Goal: Check status: Check status

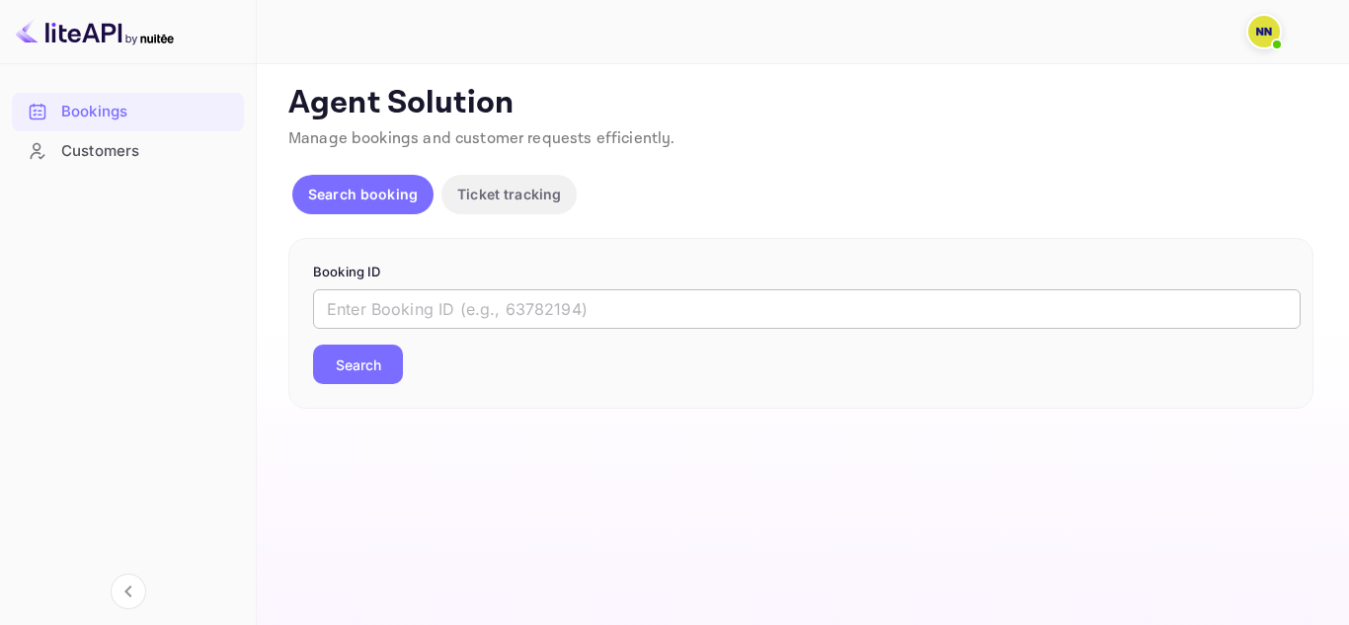
click at [508, 317] on input "text" at bounding box center [807, 309] width 988 height 40
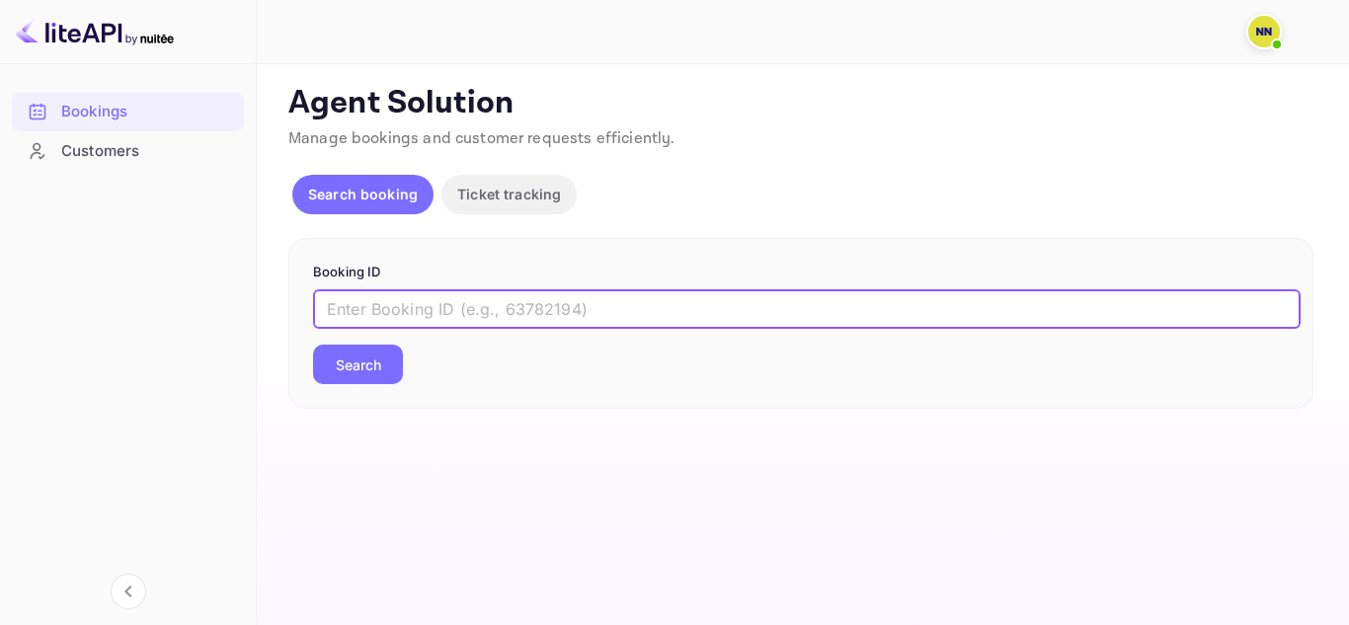
paste input "9080377"
type input "9080377"
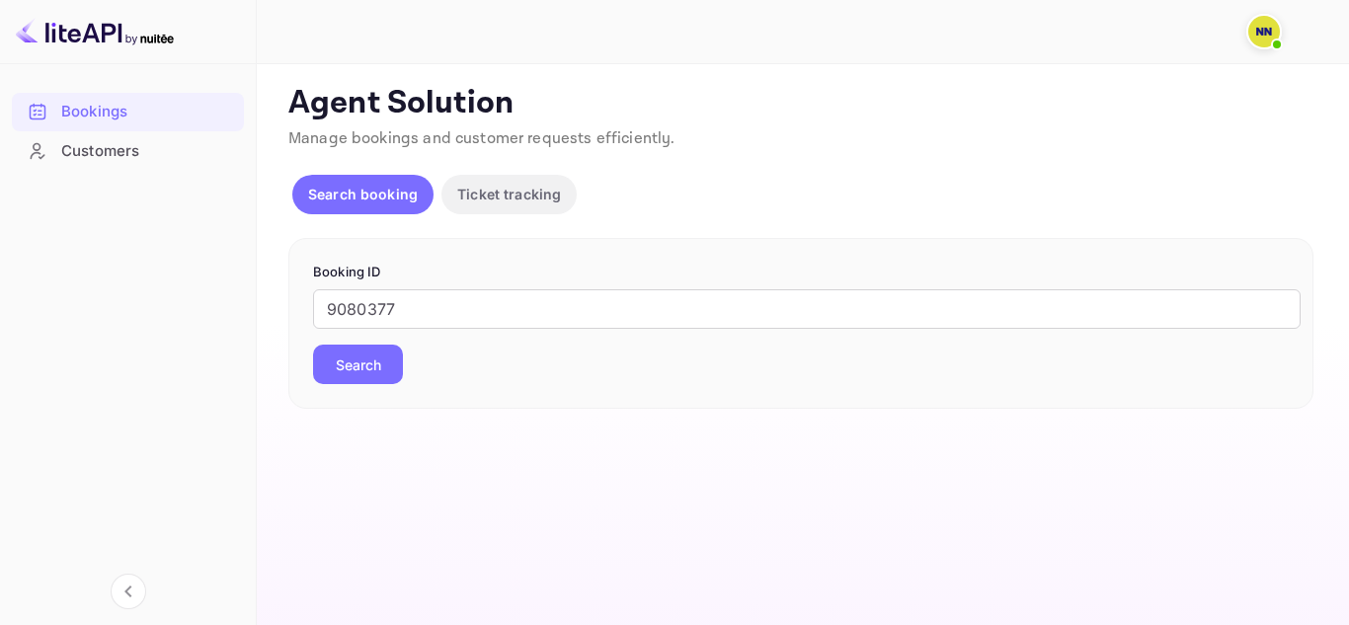
click at [360, 374] on button "Search" at bounding box center [358, 365] width 90 height 40
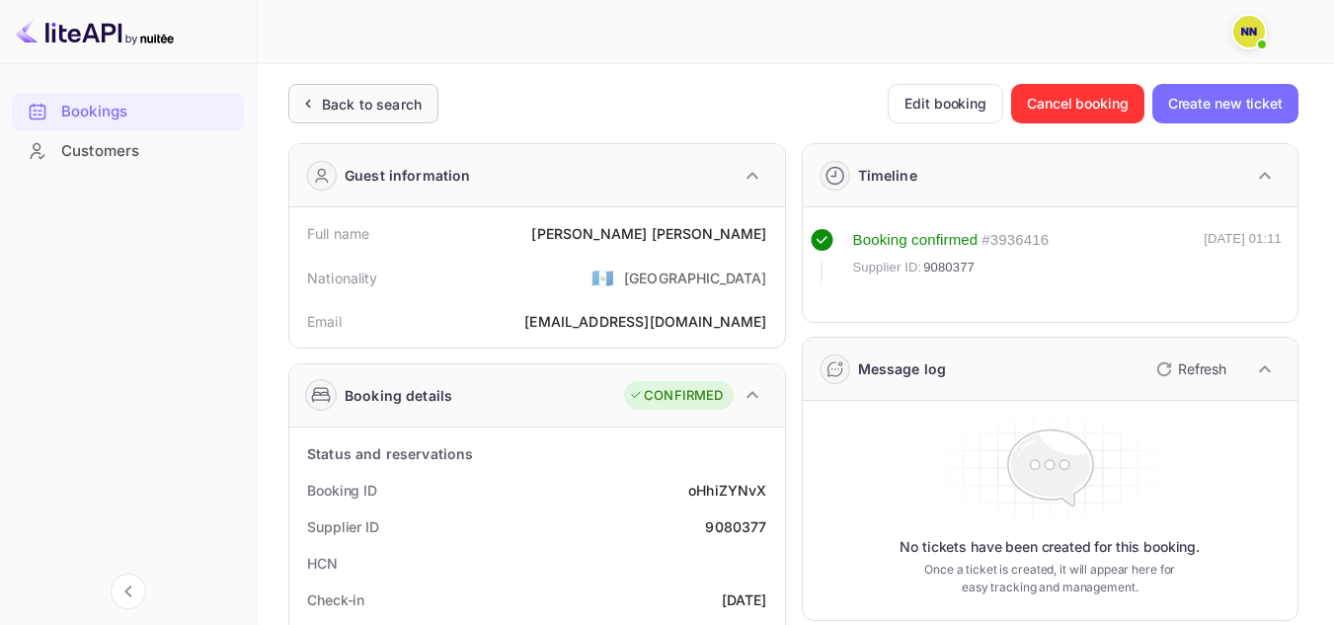
click at [412, 117] on div "Back to search" at bounding box center [363, 104] width 150 height 40
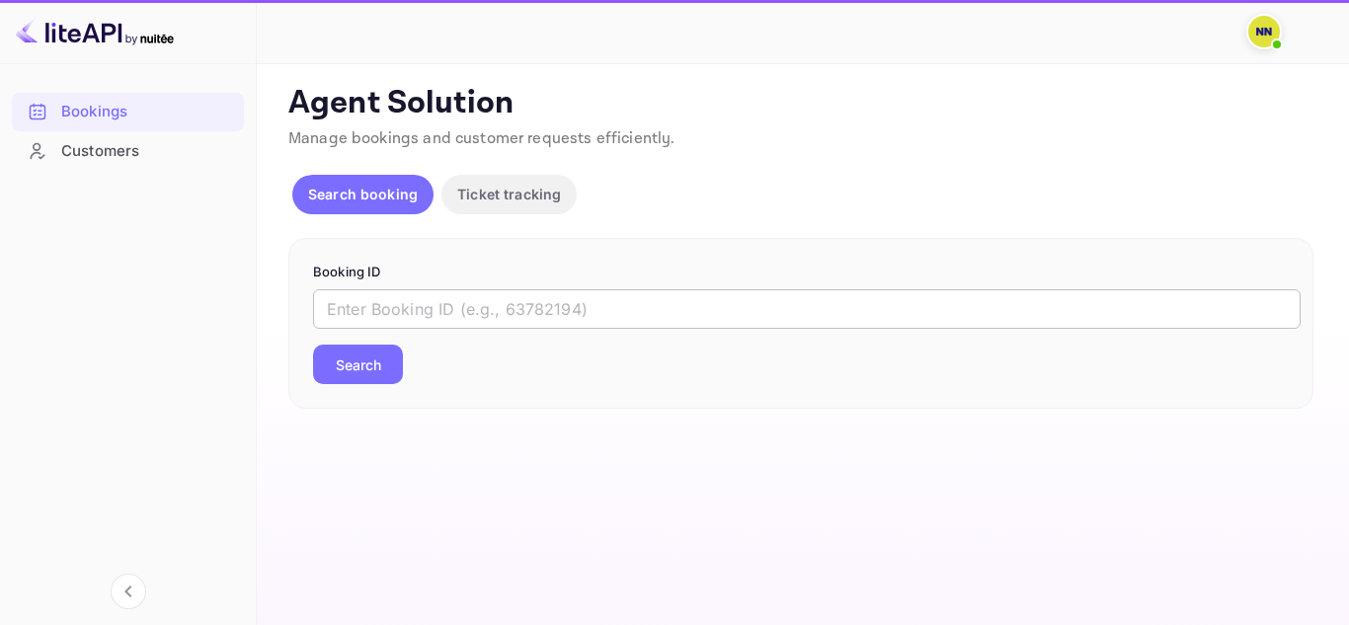
click at [395, 299] on input "text" at bounding box center [807, 309] width 988 height 40
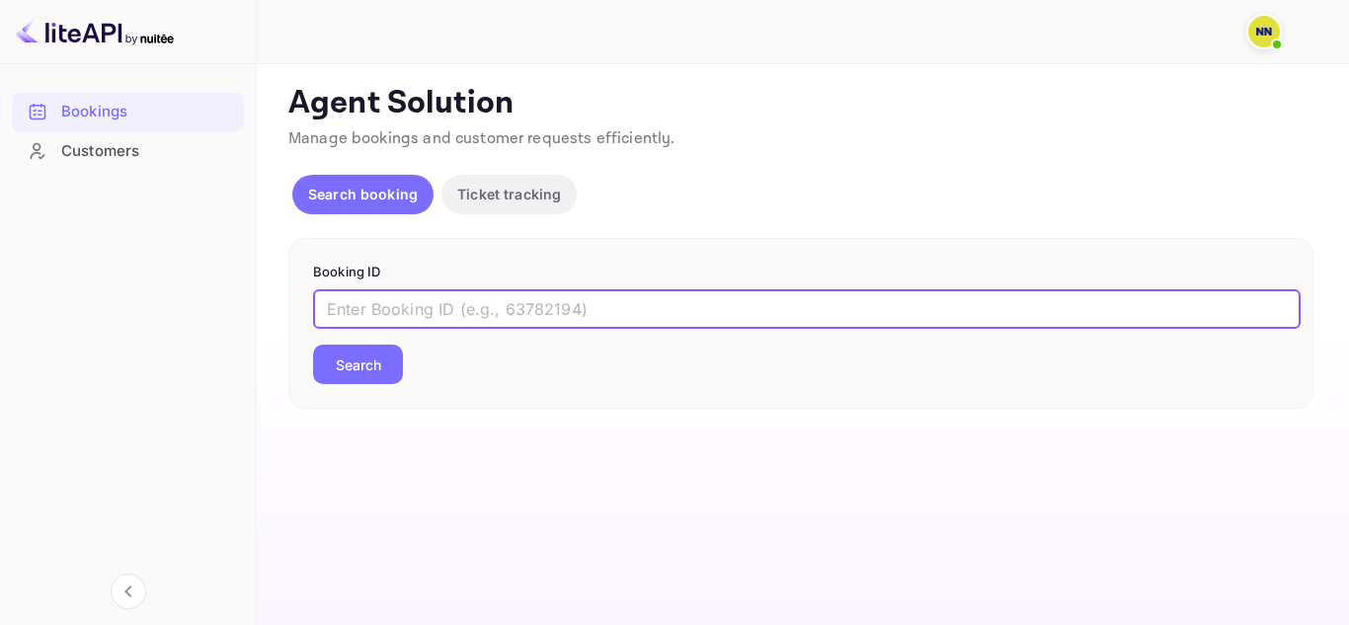
paste input "8399298"
type input "8399298"
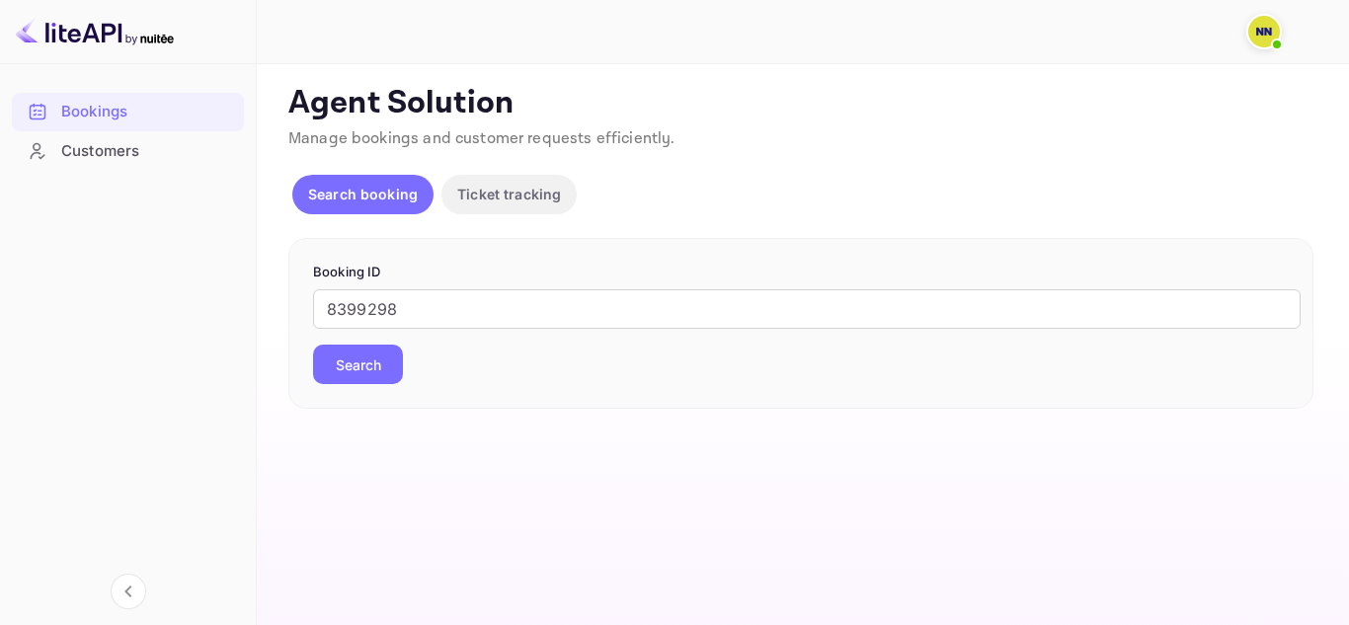
click at [390, 361] on button "Search" at bounding box center [358, 365] width 90 height 40
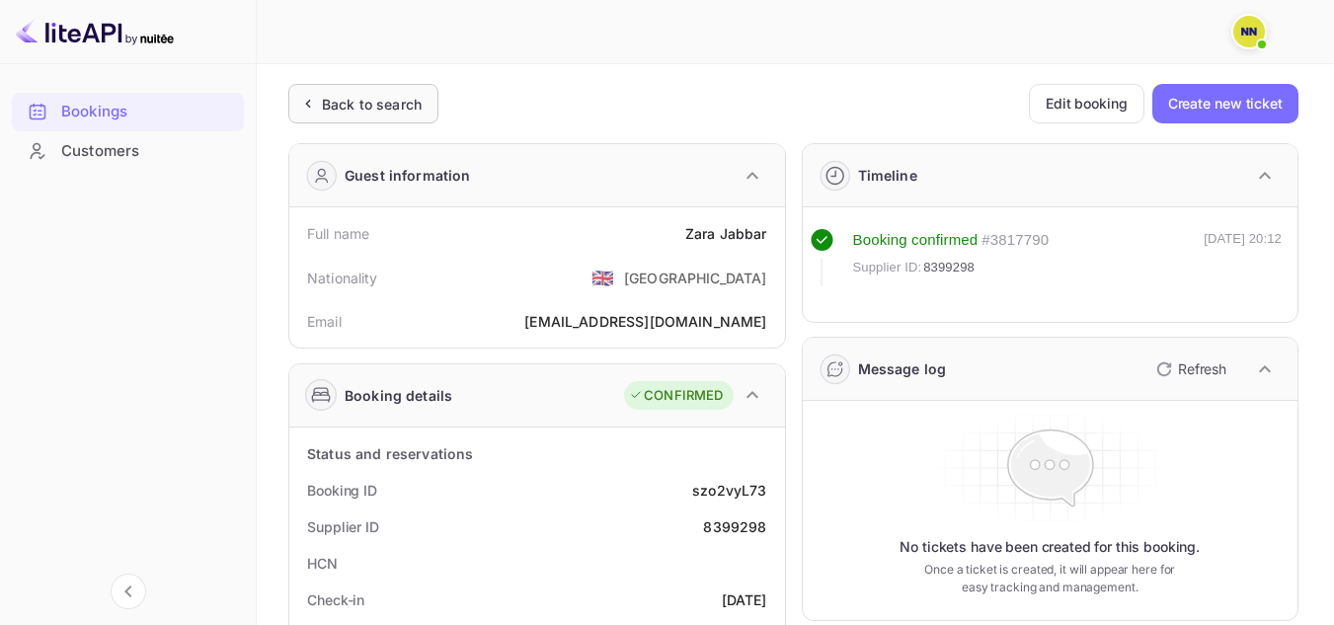
click at [317, 100] on icon at bounding box center [307, 104] width 21 height 20
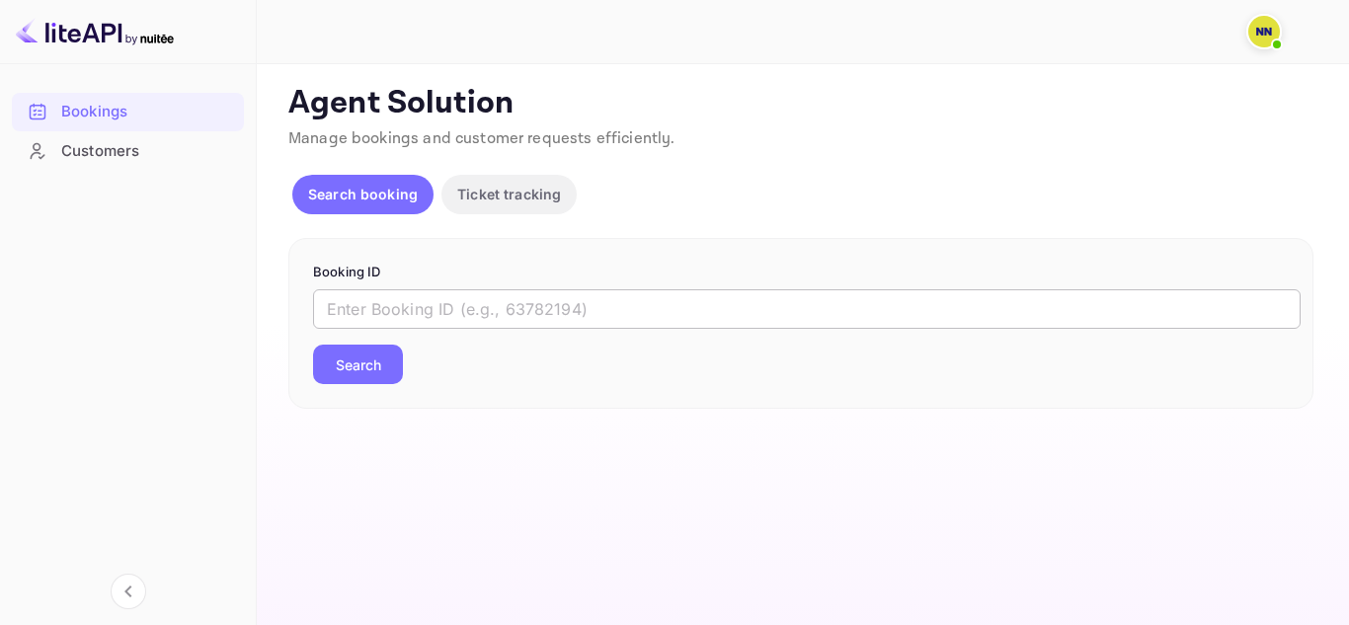
click at [396, 305] on input "text" at bounding box center [807, 309] width 988 height 40
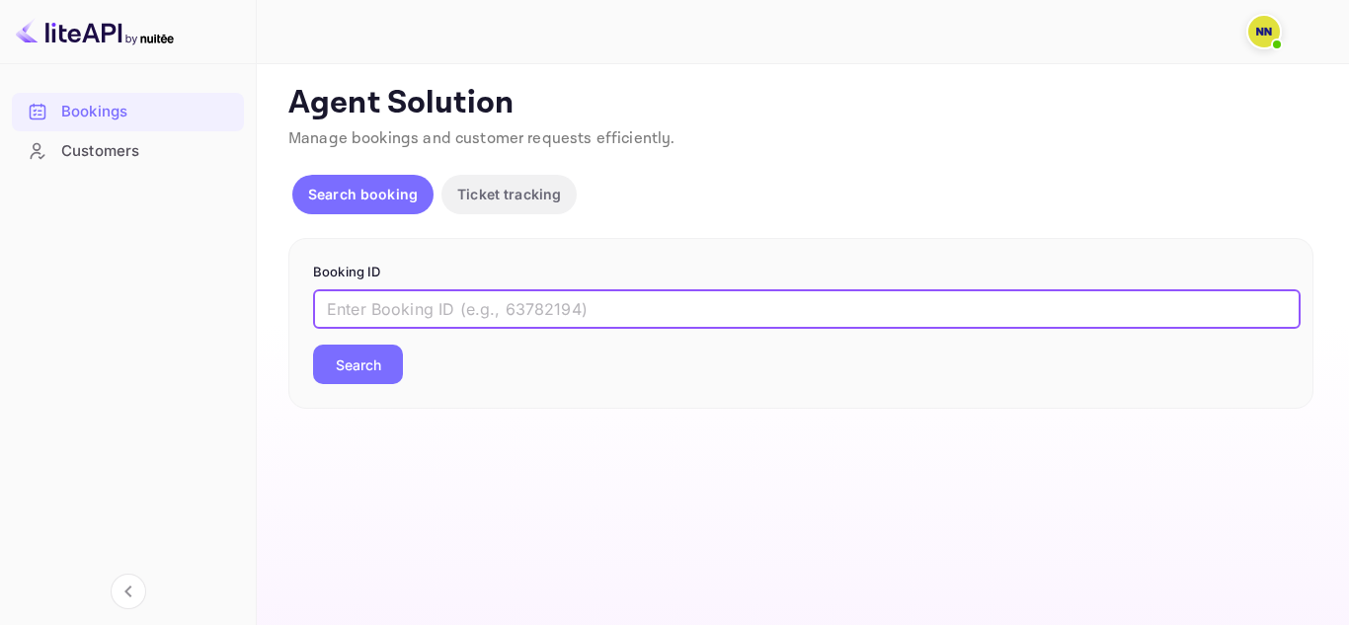
paste input "9075196"
type input "9075196"
click at [374, 360] on button "Search" at bounding box center [358, 365] width 90 height 40
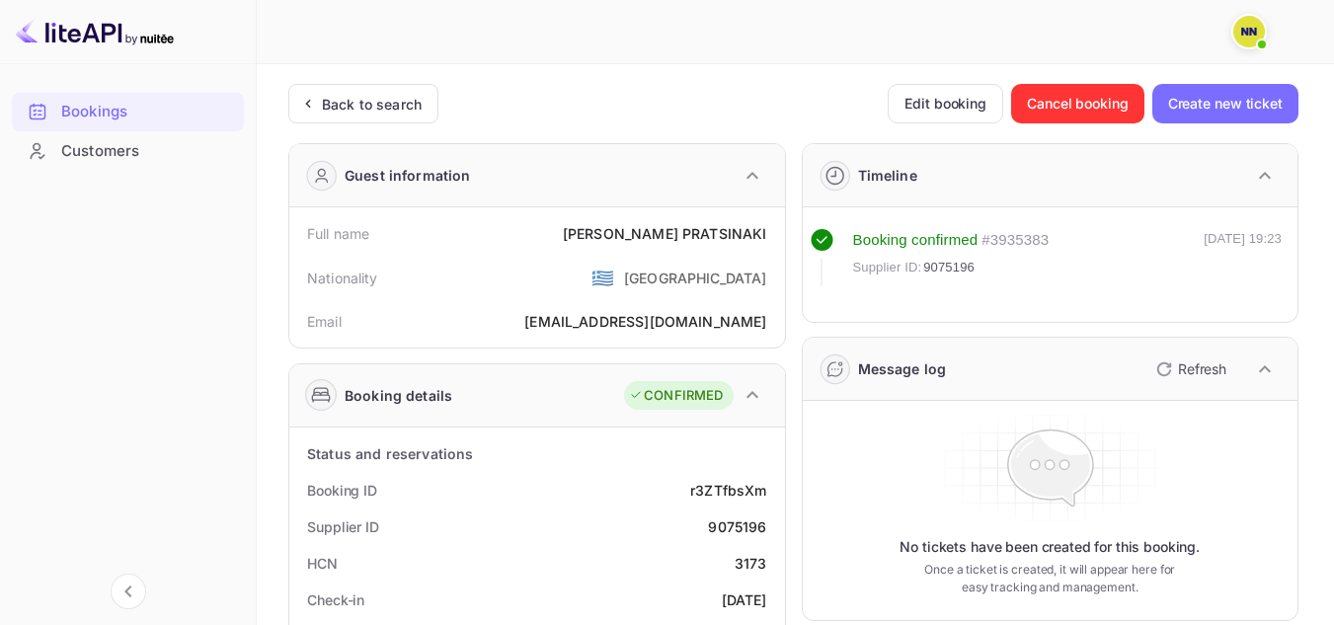
click at [740, 559] on div "3173" at bounding box center [751, 563] width 33 height 21
copy div "3173"
click at [319, 94] on div "Back to search" at bounding box center [359, 104] width 124 height 21
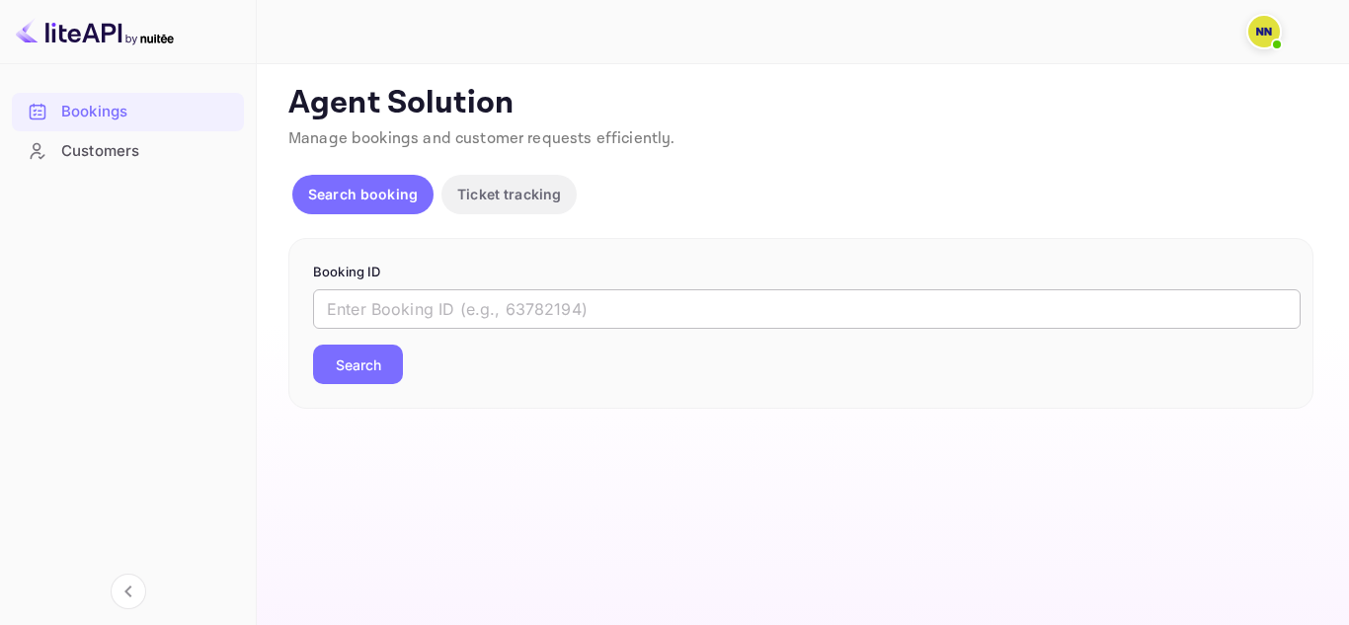
click at [393, 297] on input "text" at bounding box center [807, 309] width 988 height 40
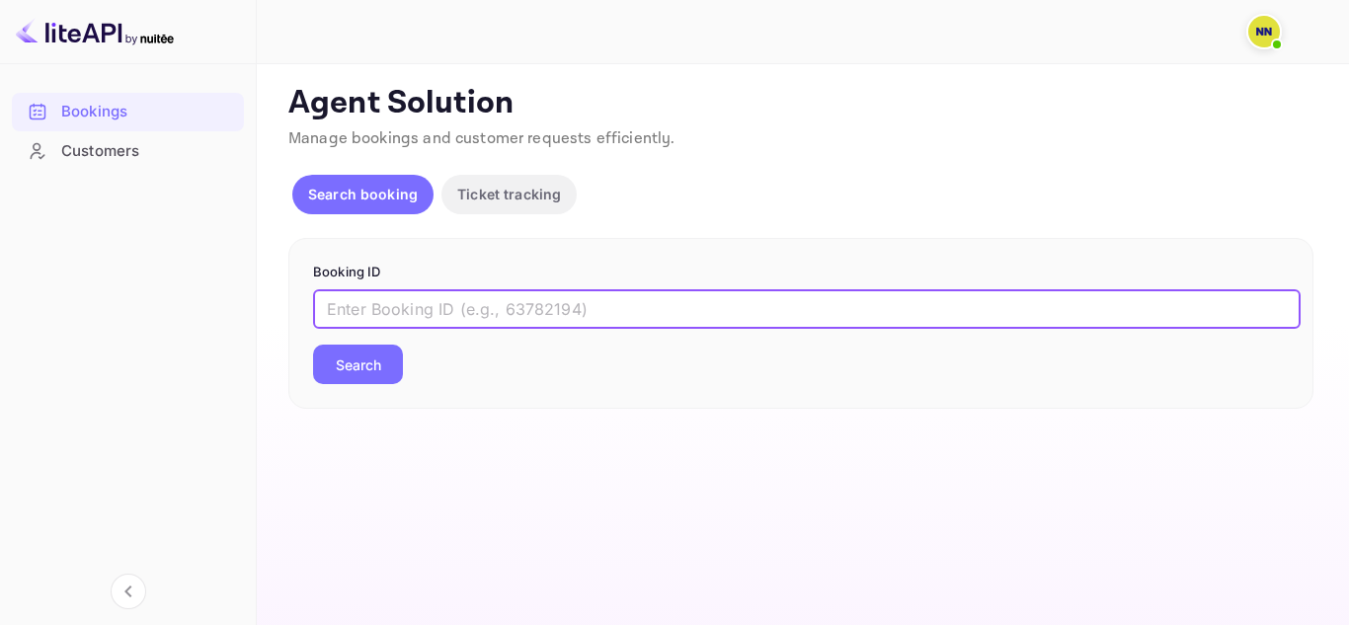
paste input "8145272"
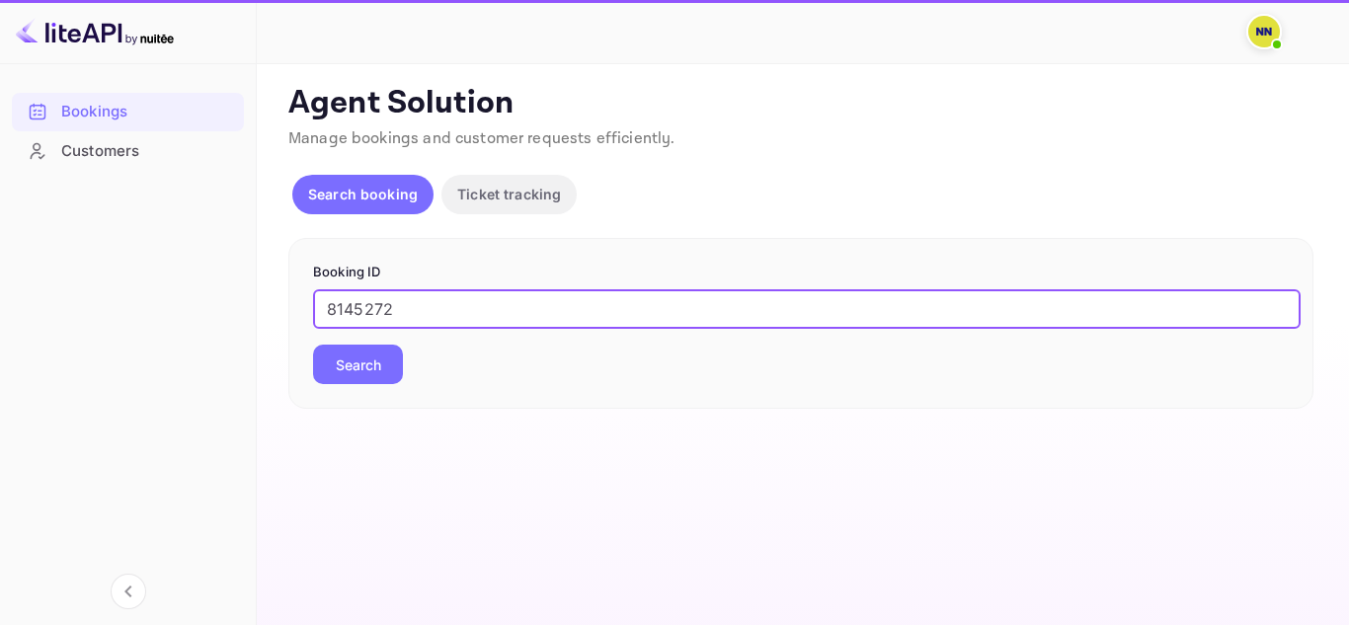
type input "8145272"
click at [374, 362] on button "Search" at bounding box center [358, 365] width 90 height 40
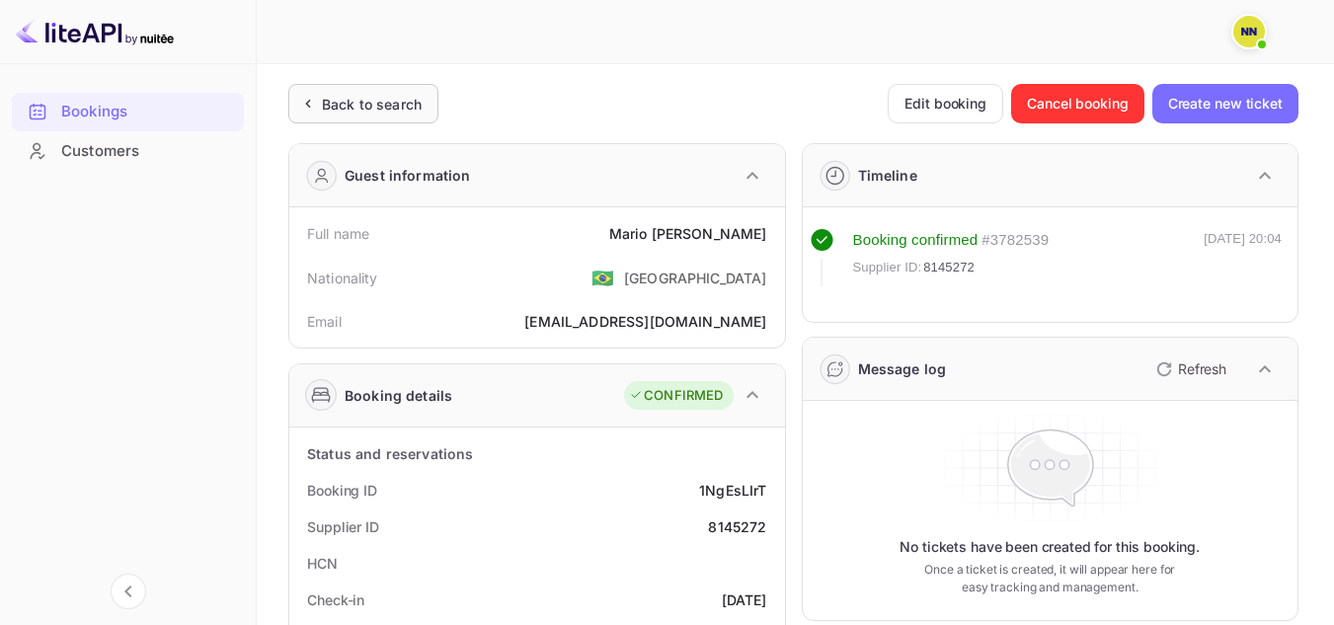
click at [374, 94] on div "Back to search" at bounding box center [372, 104] width 100 height 21
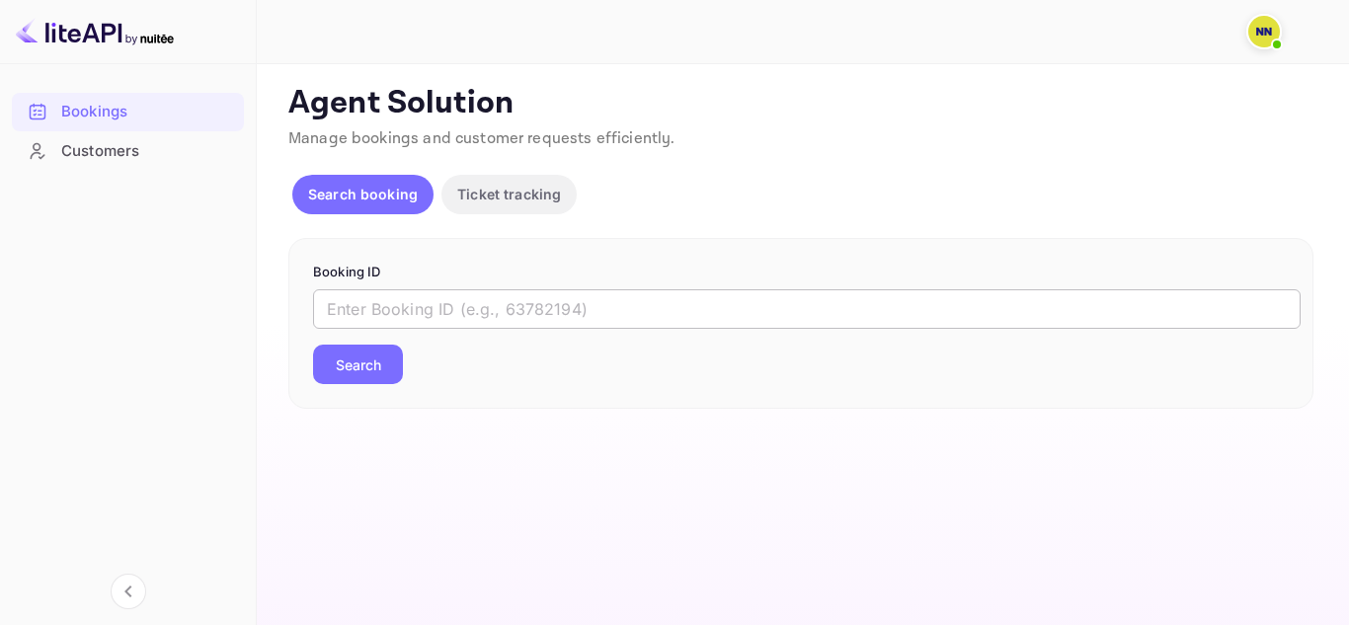
click at [378, 321] on input "text" at bounding box center [807, 309] width 988 height 40
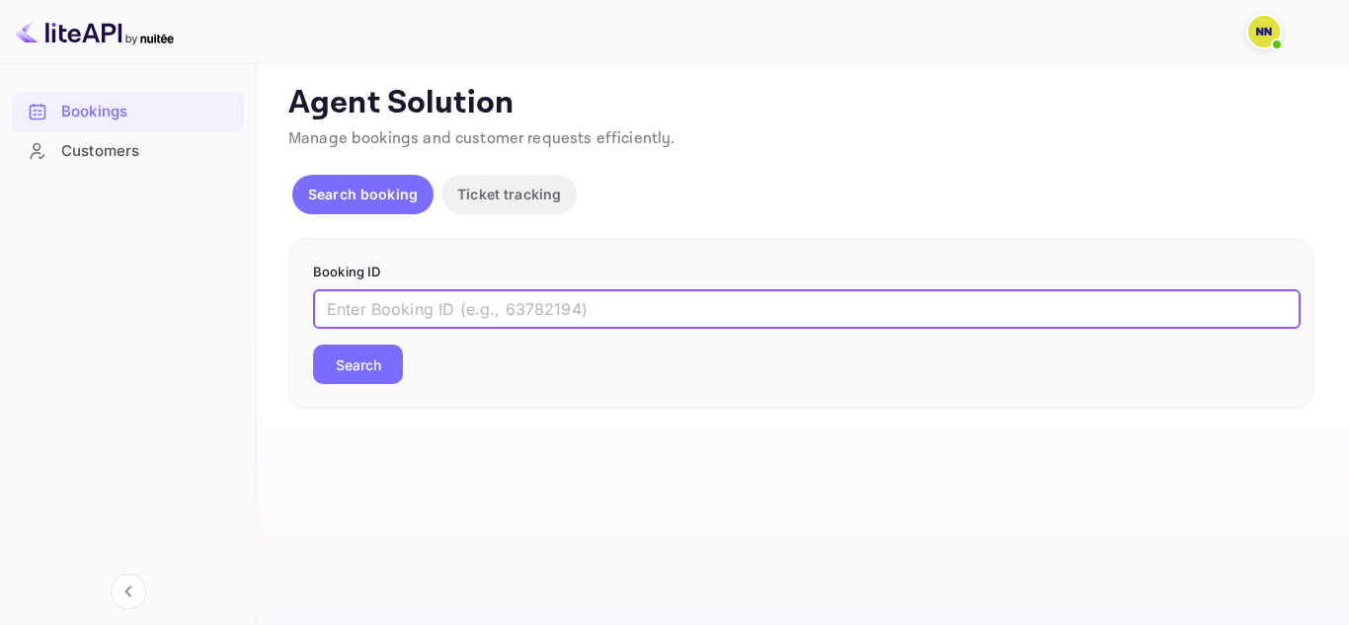
paste input "7441500"
type input "7441500"
click at [376, 372] on button "Search" at bounding box center [358, 365] width 90 height 40
